Goal: Find specific page/section: Find specific page/section

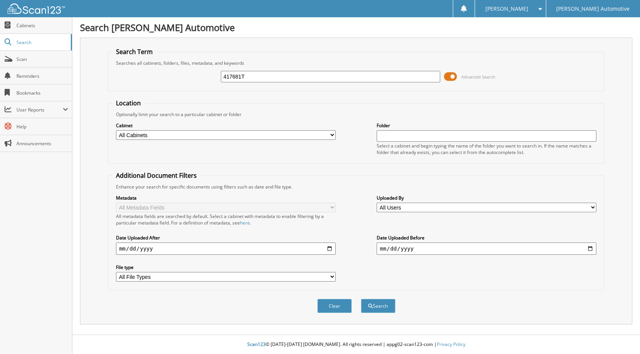
type input "417681T"
click at [361, 299] on button "Search" at bounding box center [378, 306] width 34 height 14
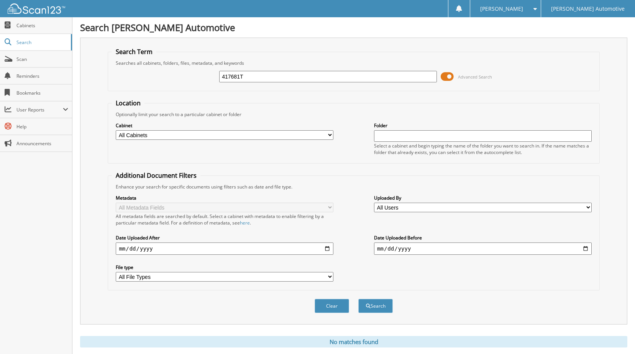
drag, startPoint x: 262, startPoint y: 77, endPoint x: 139, endPoint y: 85, distance: 123.2
click at [139, 85] on div "417681T Advanced Search" at bounding box center [353, 76] width 483 height 21
click at [41, 62] on span "Scan" at bounding box center [42, 59] width 52 height 7
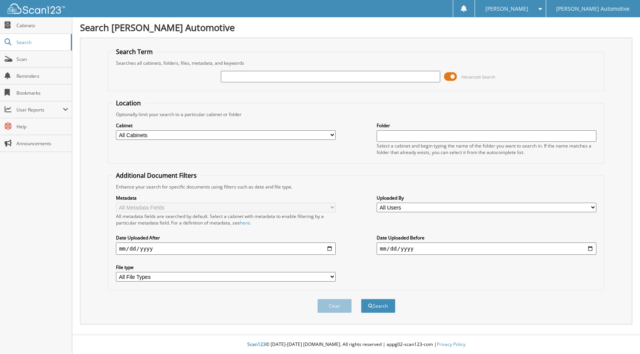
click at [26, 28] on span "Cabinets" at bounding box center [42, 25] width 52 height 7
